Goal: Browse casually: Explore the website without a specific task or goal

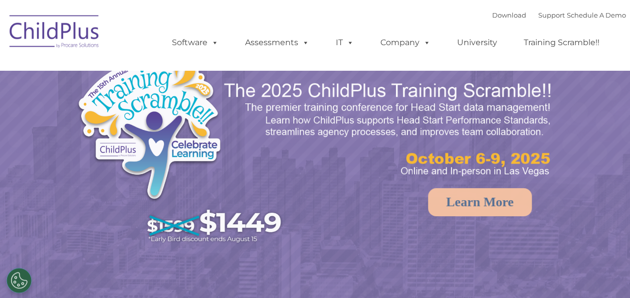
select select "MEDIUM"
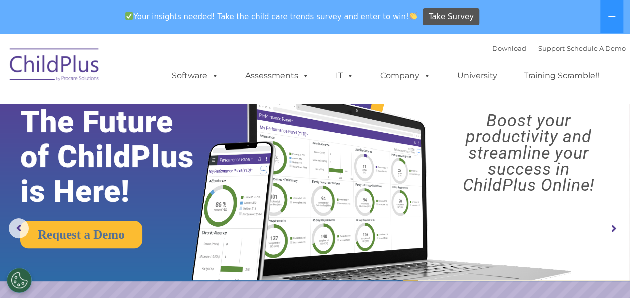
click at [296, 164] on img at bounding box center [379, 173] width 395 height 214
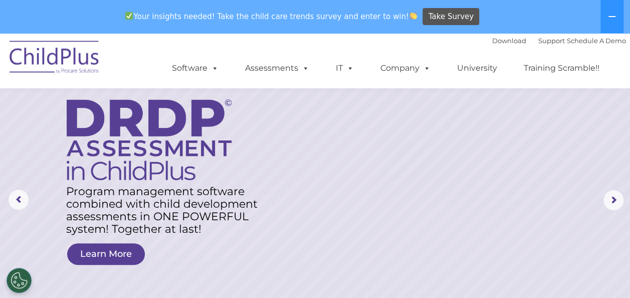
scroll to position [32, 0]
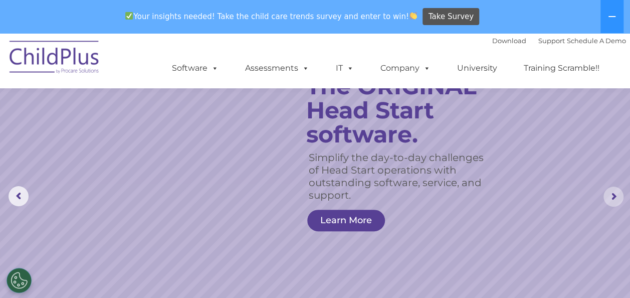
click at [617, 199] on rs-arrow at bounding box center [613, 196] width 20 height 20
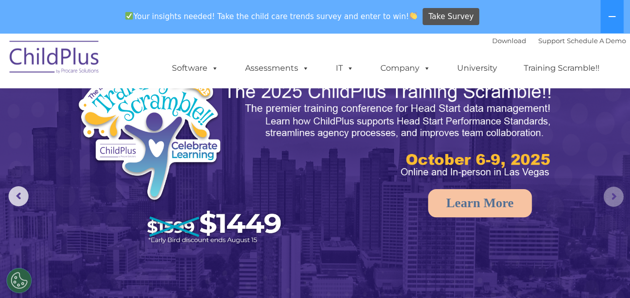
click at [613, 198] on rs-arrow at bounding box center [613, 196] width 20 height 20
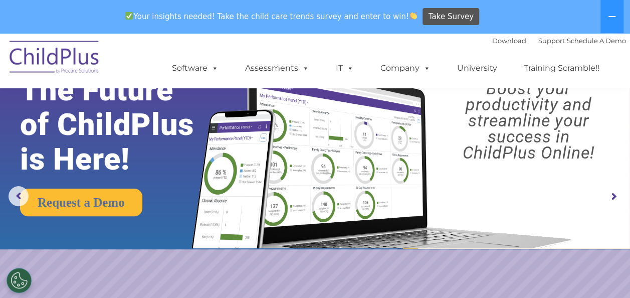
click at [613, 198] on rs-arrow at bounding box center [613, 196] width 20 height 20
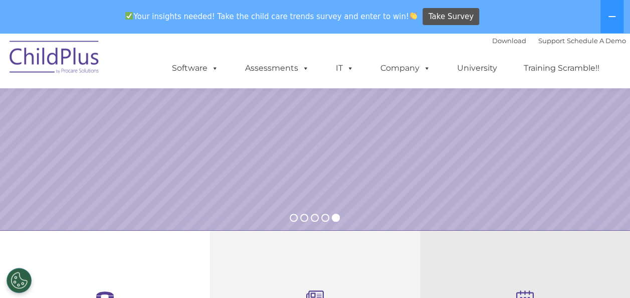
scroll to position [0, 0]
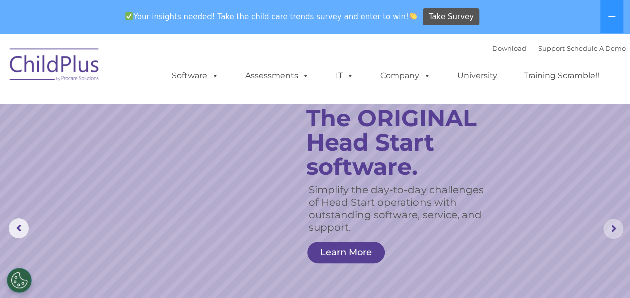
click at [612, 222] on rs-arrow at bounding box center [613, 228] width 20 height 20
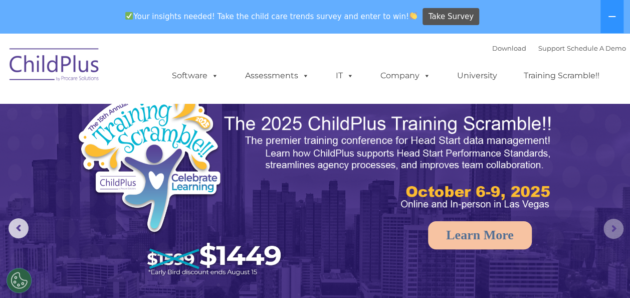
click at [612, 222] on rs-arrow at bounding box center [613, 228] width 20 height 20
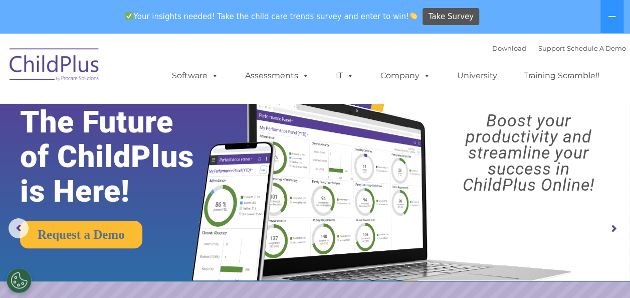
click at [612, 222] on rs-arrow at bounding box center [613, 228] width 20 height 20
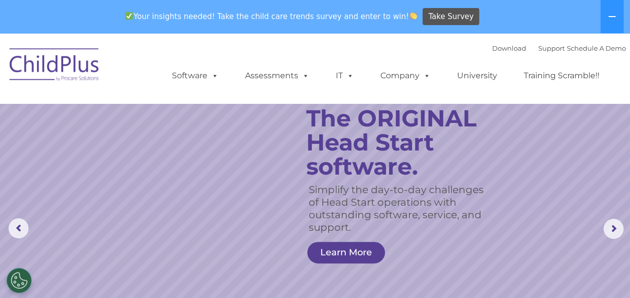
click at [541, 166] on rs-slide "Simplify the day-to-day challenges of Head Start operations with outstanding so…" at bounding box center [315, 228] width 630 height 391
click at [607, 23] on button at bounding box center [611, 16] width 23 height 33
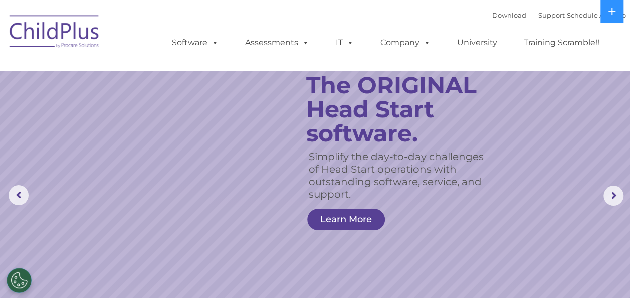
click at [351, 14] on div "Download Support | Schedule A Demo  MENU MENU Software ChildPlus: The original…" at bounding box center [389, 35] width 474 height 55
click at [554, 132] on rs-slide "Simplify the day-to-day challenges of Head Start operations with outstanding so…" at bounding box center [315, 195] width 630 height 391
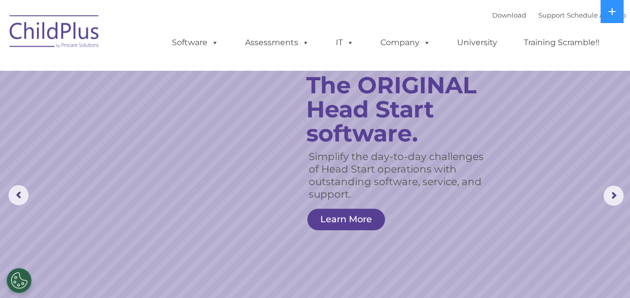
click at [554, 132] on rs-slide "Simplify the day-to-day challenges of Head Start operations with outstanding so…" at bounding box center [315, 195] width 630 height 391
click at [556, 130] on rs-slide "Simplify the day-to-day challenges of Head Start operations with outstanding so…" at bounding box center [315, 195] width 630 height 391
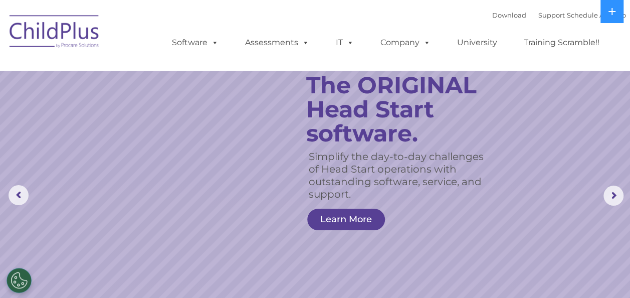
click at [556, 130] on rs-slide "Simplify the day-to-day challenges of Head Start operations with outstanding so…" at bounding box center [315, 195] width 630 height 391
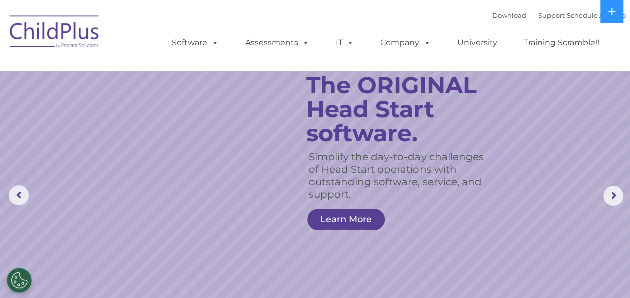
click at [556, 130] on rs-slide "Simplify the day-to-day challenges of Head Start operations with outstanding so…" at bounding box center [315, 195] width 630 height 391
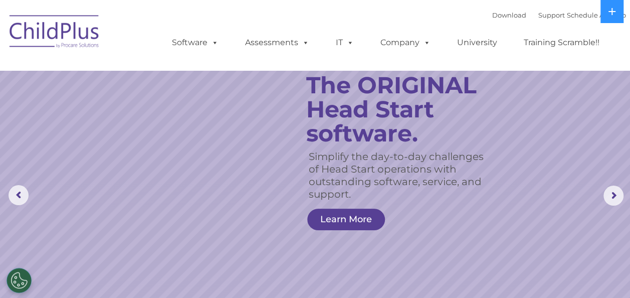
click at [556, 130] on rs-slide "Simplify the day-to-day challenges of Head Start operations with outstanding so…" at bounding box center [315, 195] width 630 height 391
click at [557, 133] on rs-slide "Simplify the day-to-day challenges of Head Start operations with outstanding so…" at bounding box center [315, 195] width 630 height 391
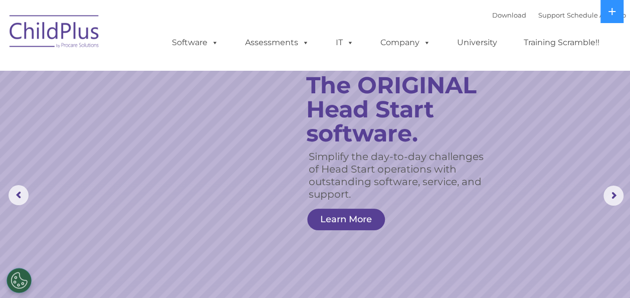
click at [557, 133] on rs-slide "Simplify the day-to-day challenges of Head Start operations with outstanding so…" at bounding box center [315, 195] width 630 height 391
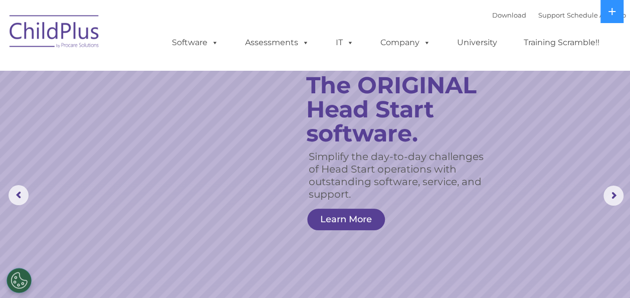
click at [557, 133] on rs-slide "Simplify the day-to-day challenges of Head Start operations with outstanding so…" at bounding box center [315, 195] width 630 height 391
click at [563, 134] on rs-slide "Simplify the day-to-day challenges of Head Start operations with outstanding so…" at bounding box center [315, 195] width 630 height 391
click at [569, 141] on rs-slide "Simplify the day-to-day challenges of Head Start operations with outstanding so…" at bounding box center [315, 195] width 630 height 391
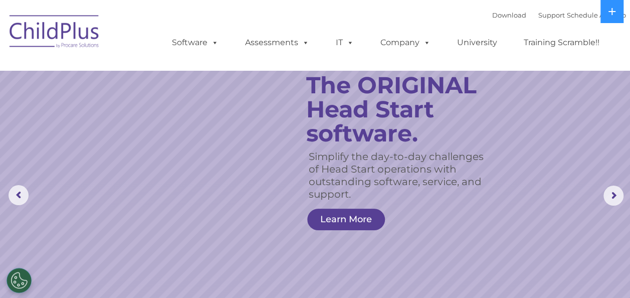
click at [569, 141] on rs-slide "Simplify the day-to-day challenges of Head Start operations with outstanding so…" at bounding box center [315, 195] width 630 height 391
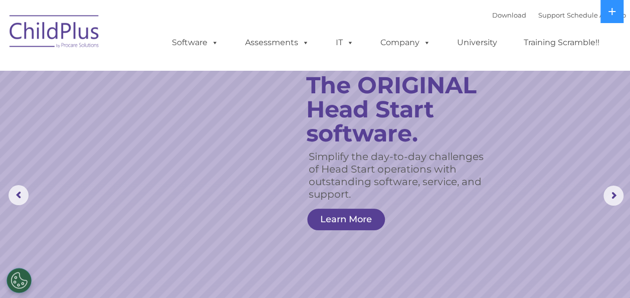
click at [569, 141] on rs-slide "Simplify the day-to-day challenges of Head Start operations with outstanding so…" at bounding box center [315, 195] width 630 height 391
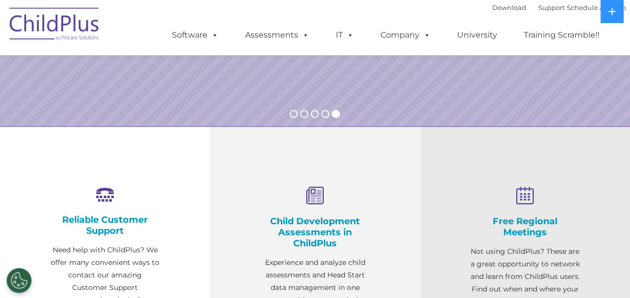
scroll to position [270, 0]
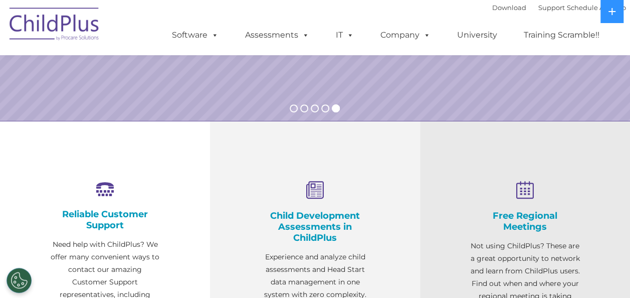
click at [569, 141] on div "Free Regional Meetings Not using ChildPlus? These are a great opportunity to ne…" at bounding box center [525, 268] width 210 height 295
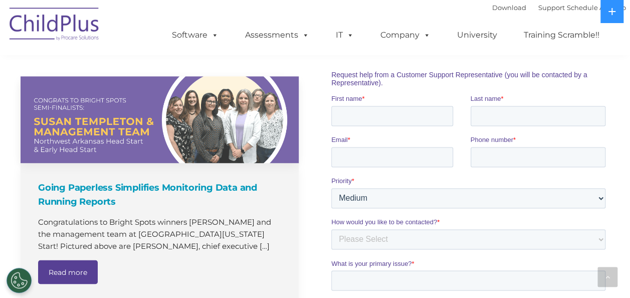
scroll to position [607, 0]
